Goal: Transaction & Acquisition: Obtain resource

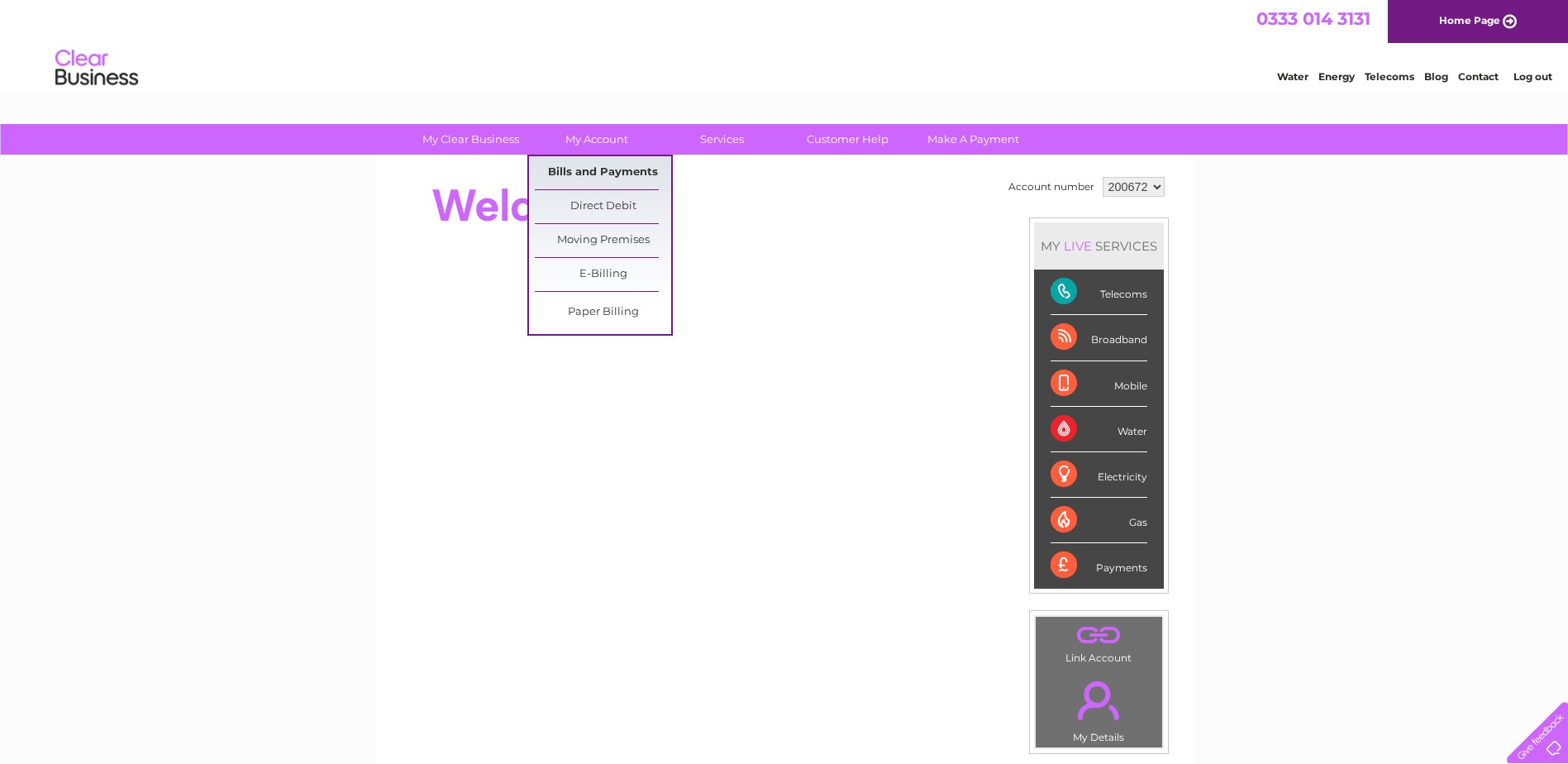
click at [587, 173] on link "Bills and Payments" at bounding box center [603, 172] width 136 height 33
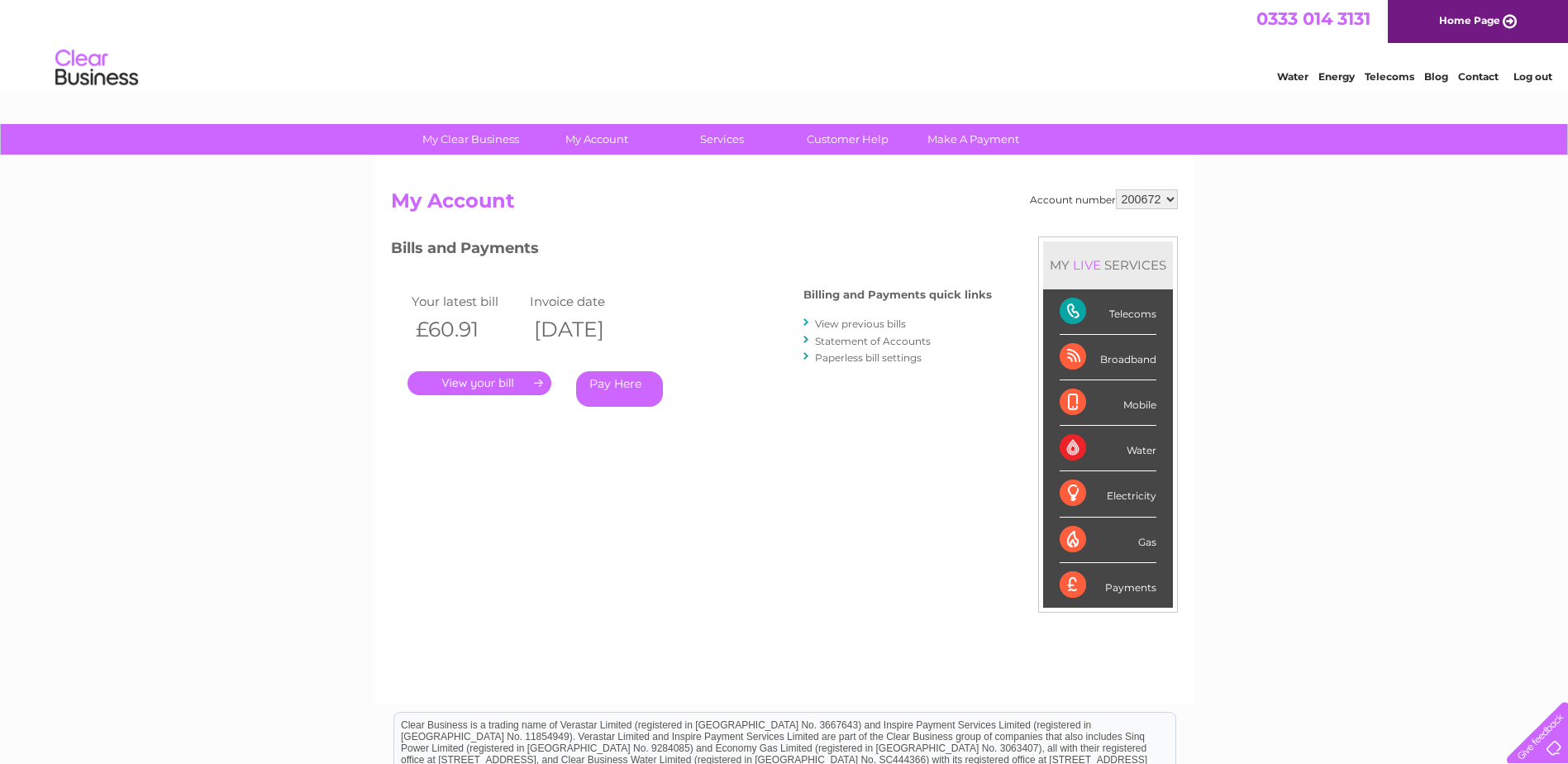
click at [1161, 197] on select "200672 920679" at bounding box center [1146, 199] width 62 height 20
select select "920679"
click at [1115, 189] on select "200672 920679" at bounding box center [1146, 199] width 62 height 20
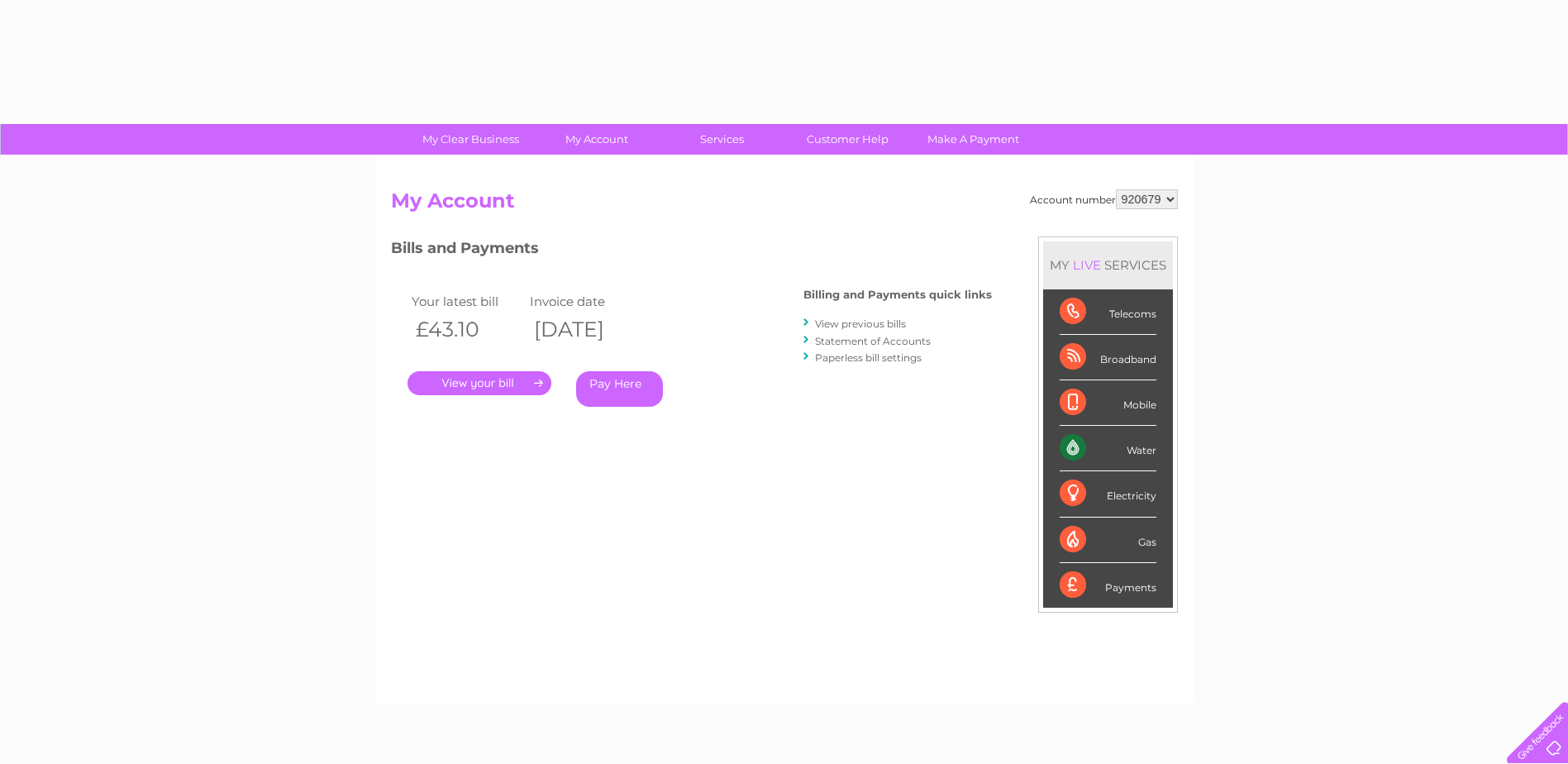
click at [444, 389] on link "." at bounding box center [479, 382] width 144 height 24
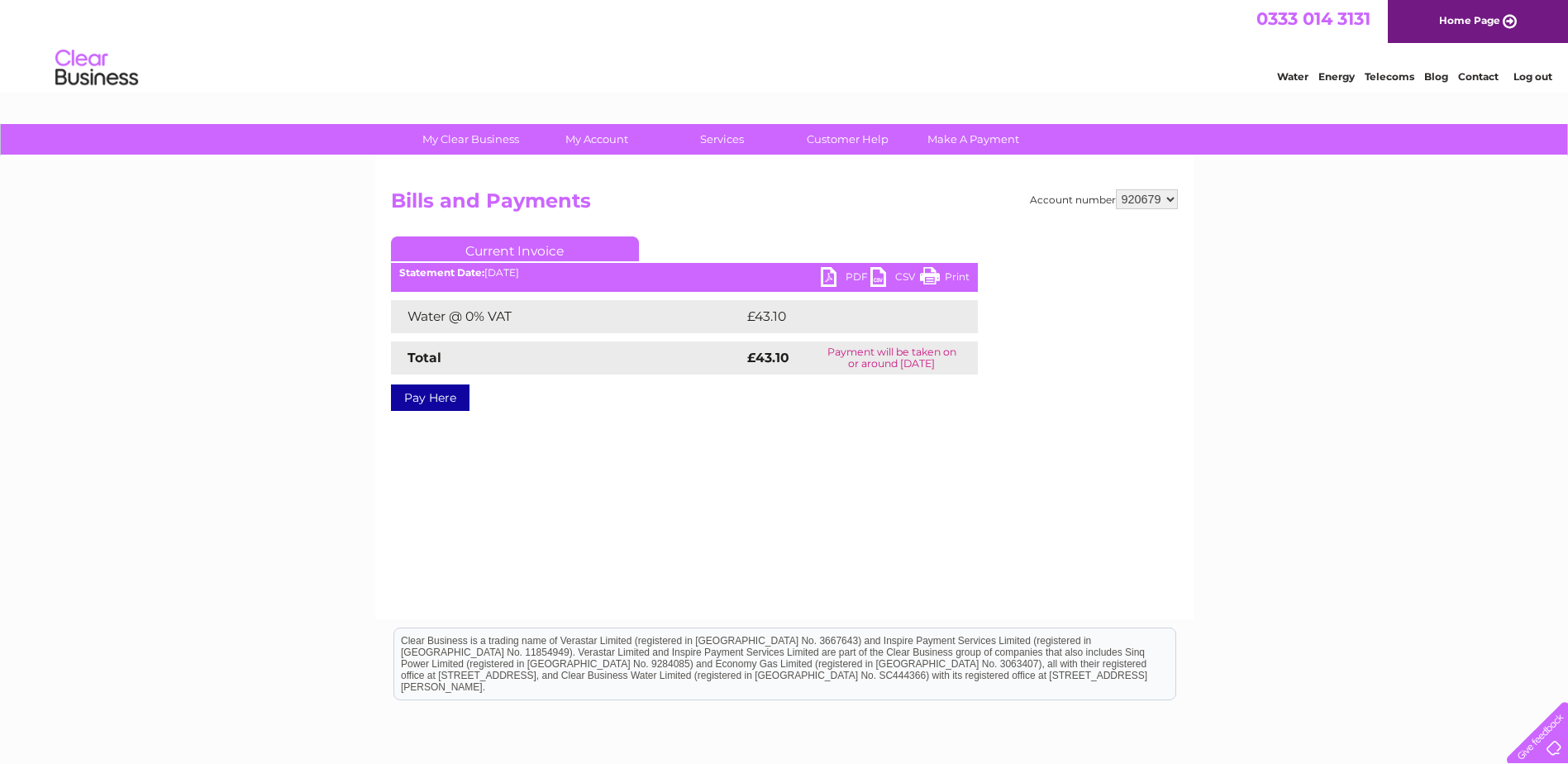
click at [823, 276] on link "PDF" at bounding box center [846, 278] width 50 height 24
